Goal: Task Accomplishment & Management: Use online tool/utility

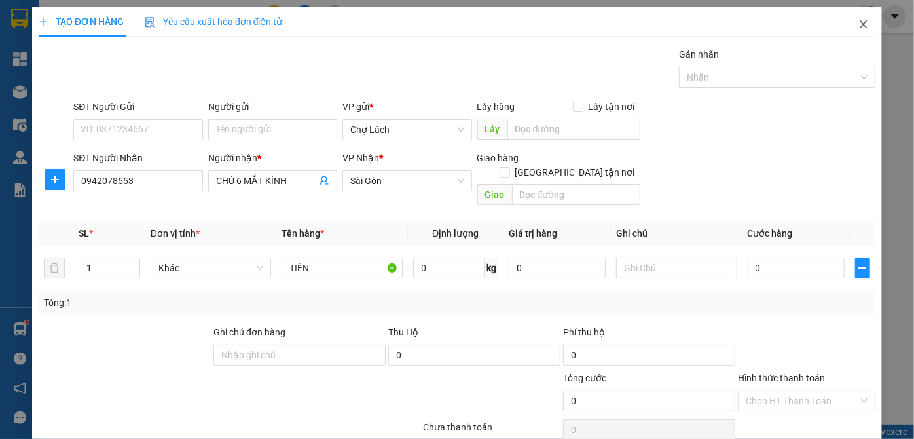
click at [859, 24] on icon "close" at bounding box center [862, 24] width 7 height 8
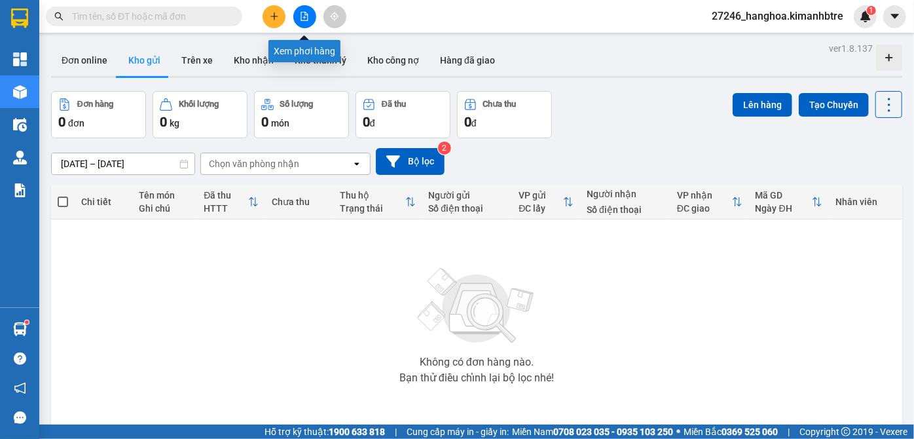
click at [306, 16] on icon "file-add" at bounding box center [304, 16] width 9 height 9
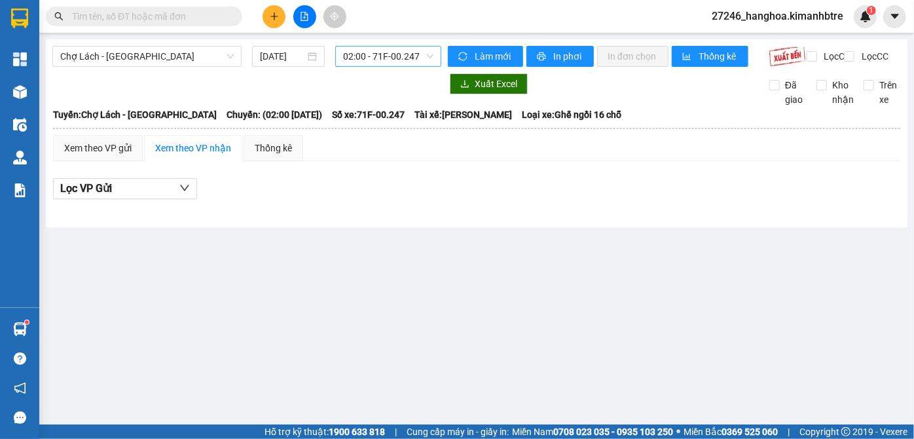
click at [368, 54] on span "02:00 - 71F-00.247" at bounding box center [388, 56] width 90 height 20
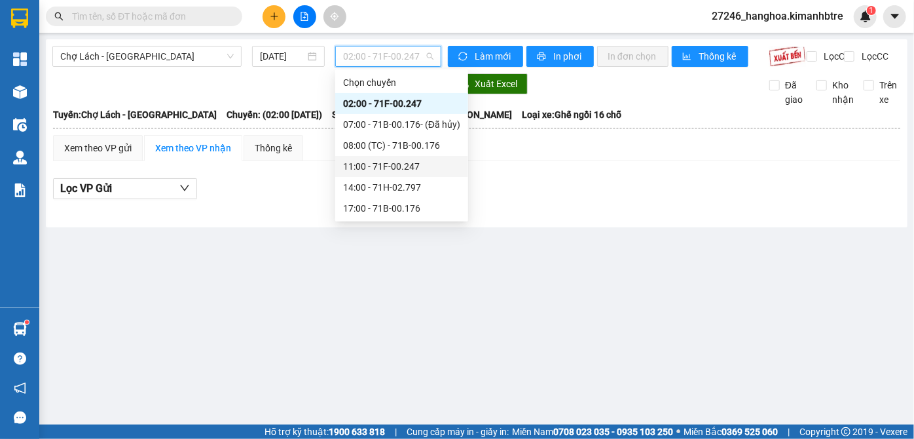
click at [398, 164] on div "11:00 - 71F-00.247" at bounding box center [401, 166] width 117 height 14
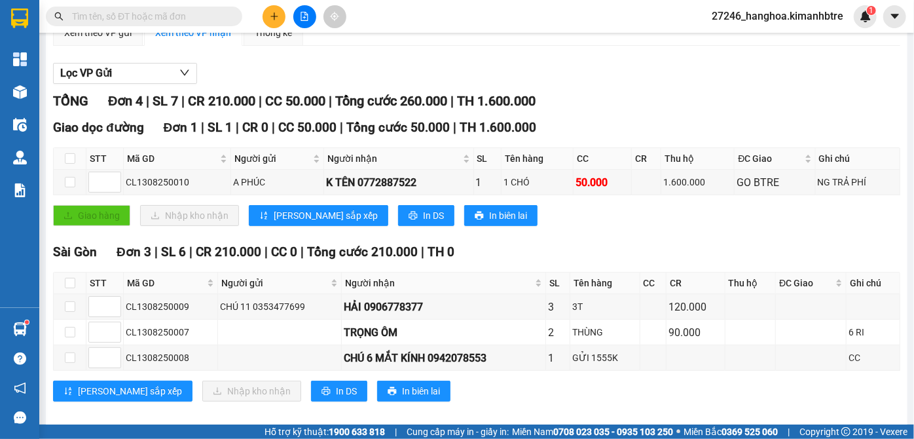
scroll to position [136, 0]
